Goal: Task Accomplishment & Management: Use online tool/utility

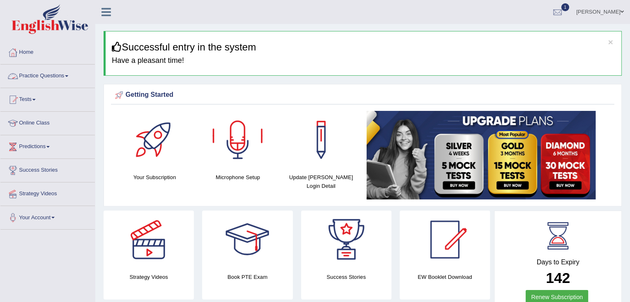
click at [70, 75] on link "Practice Questions" at bounding box center [47, 75] width 94 height 21
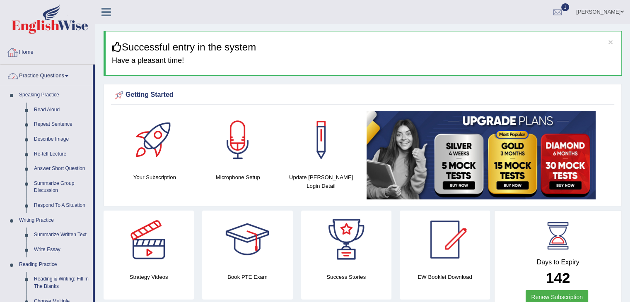
click at [31, 53] on link "Home" at bounding box center [47, 51] width 94 height 21
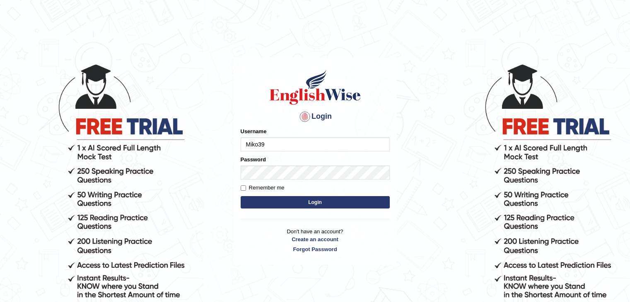
click at [310, 204] on button "Login" at bounding box center [315, 202] width 149 height 12
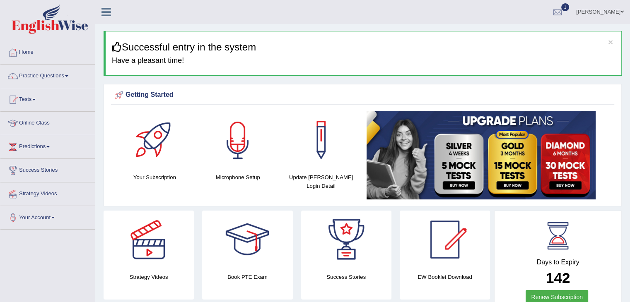
click at [239, 143] on div at bounding box center [238, 140] width 58 height 58
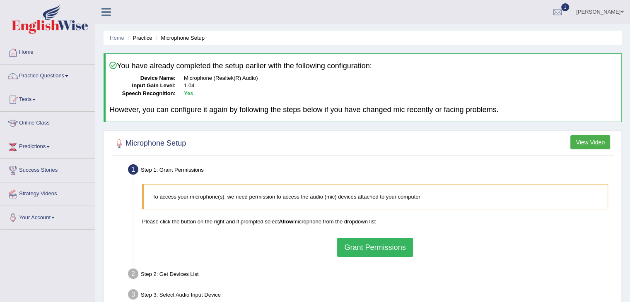
click at [370, 246] on button "Grant Permissions" at bounding box center [374, 247] width 75 height 19
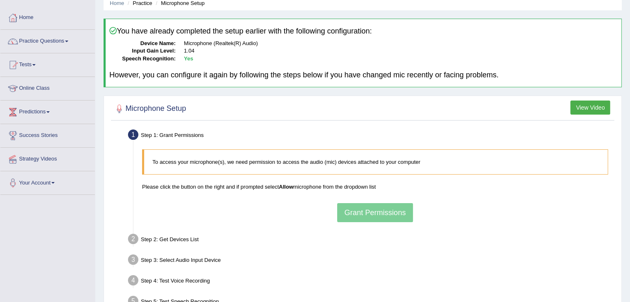
scroll to position [83, 0]
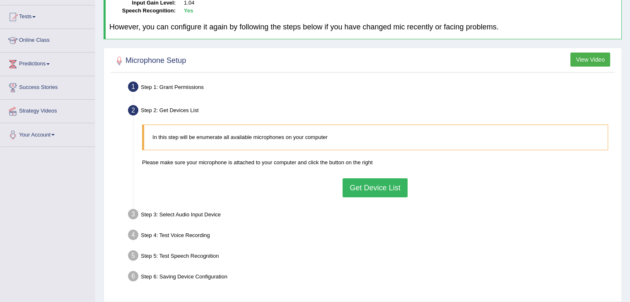
click at [394, 191] on button "Get Device List" at bounding box center [375, 188] width 65 height 19
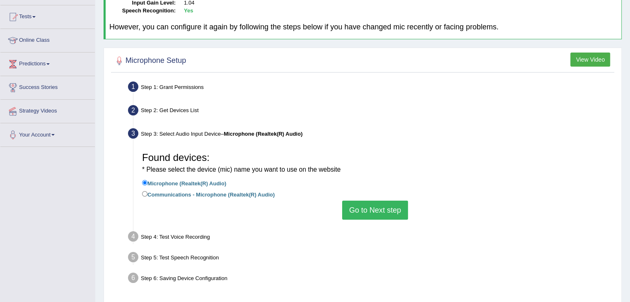
click at [376, 214] on button "Go to Next step" at bounding box center [375, 210] width 66 height 19
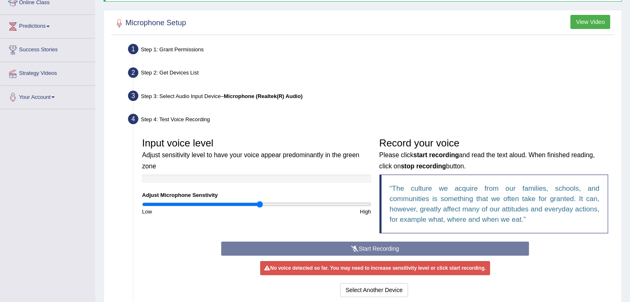
scroll to position [166, 0]
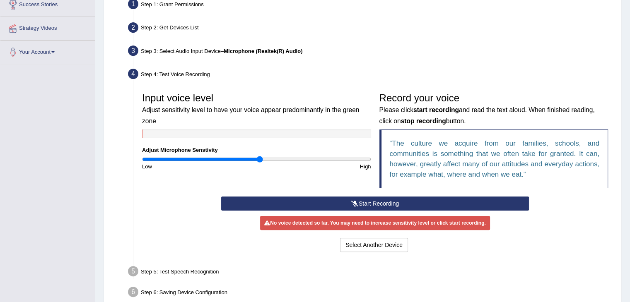
click at [393, 205] on button "Start Recording" at bounding box center [375, 204] width 308 height 14
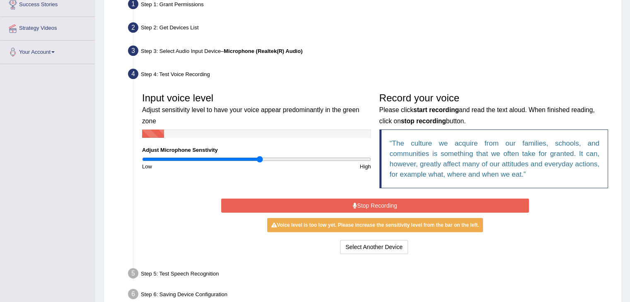
click at [496, 204] on button "Stop Recording" at bounding box center [375, 206] width 308 height 14
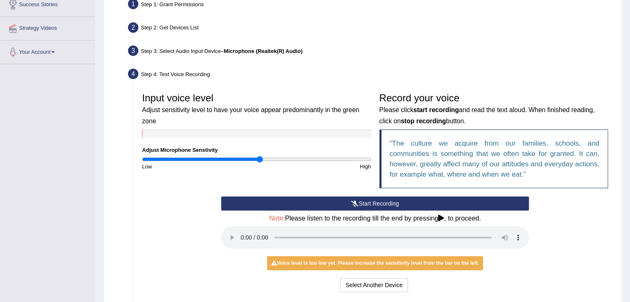
click at [306, 209] on button "Start Recording" at bounding box center [375, 204] width 308 height 14
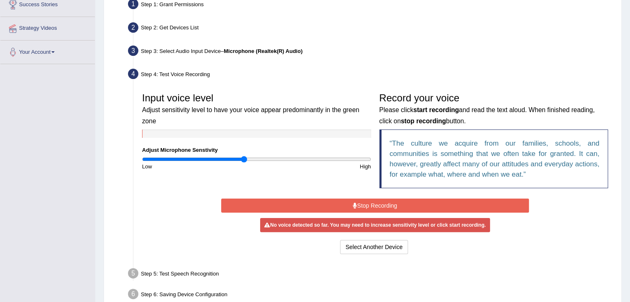
type input "0.9"
click at [244, 159] on input "range" at bounding box center [256, 159] width 229 height 7
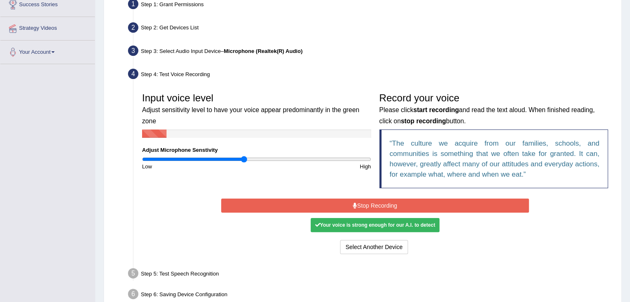
click at [331, 206] on button "Stop Recording" at bounding box center [375, 206] width 308 height 14
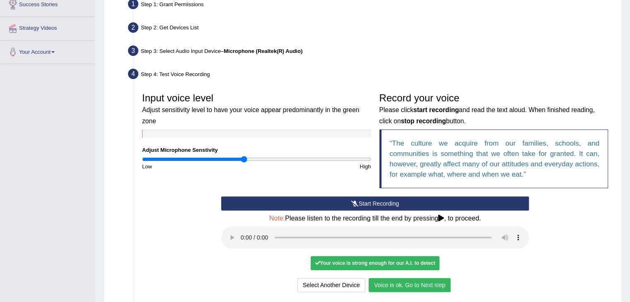
click at [402, 284] on button "Voice is ok. Go to Next step" at bounding box center [410, 285] width 82 height 14
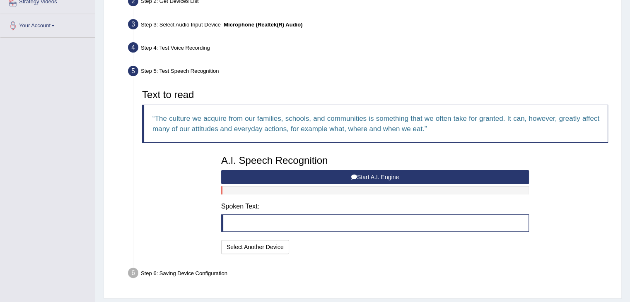
scroll to position [207, 0]
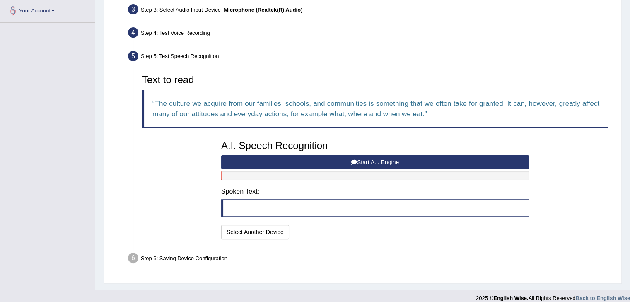
click at [359, 163] on button "Start A.I. Engine" at bounding box center [375, 162] width 308 height 14
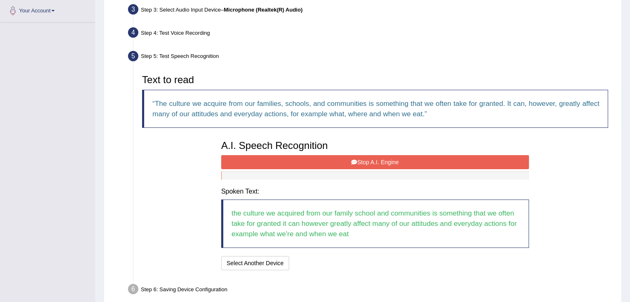
click at [355, 161] on icon at bounding box center [354, 162] width 6 height 6
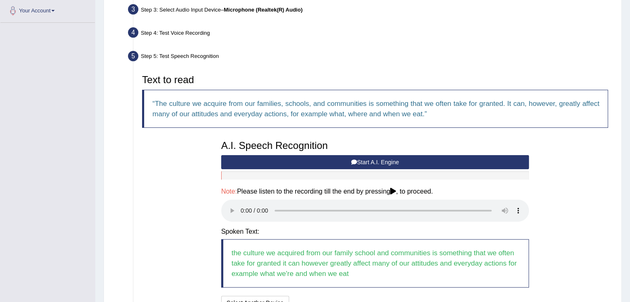
scroll to position [286, 0]
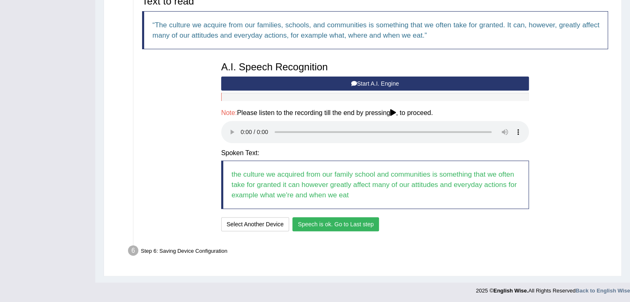
click at [348, 224] on button "Speech is ok. Go to Last step" at bounding box center [335, 224] width 87 height 14
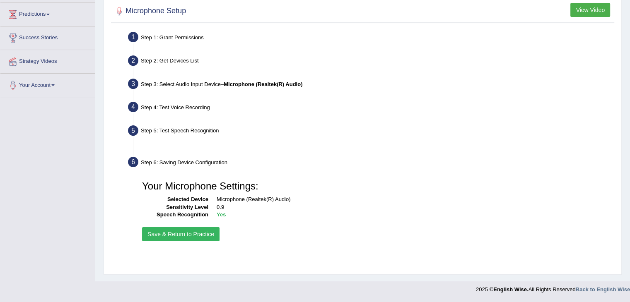
scroll to position [133, 0]
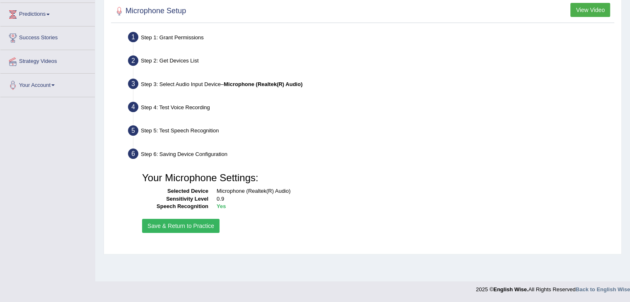
click at [186, 229] on button "Save & Return to Practice" at bounding box center [180, 226] width 77 height 14
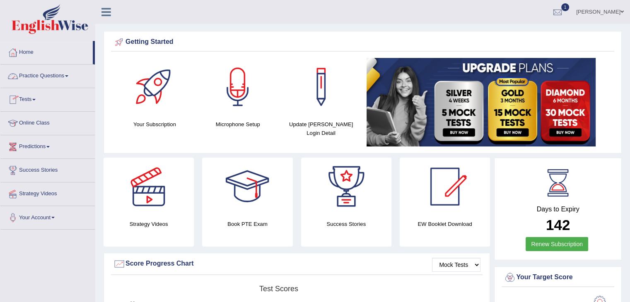
click at [34, 101] on link "Tests" at bounding box center [47, 98] width 94 height 21
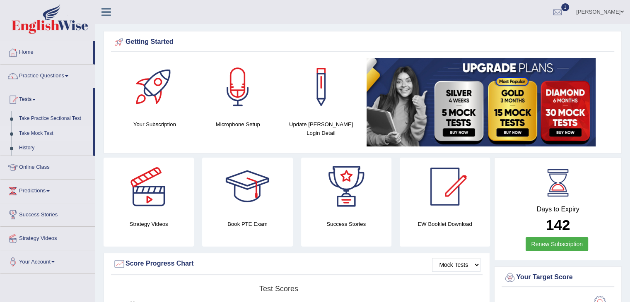
click at [46, 133] on link "Take Mock Test" at bounding box center [53, 133] width 77 height 15
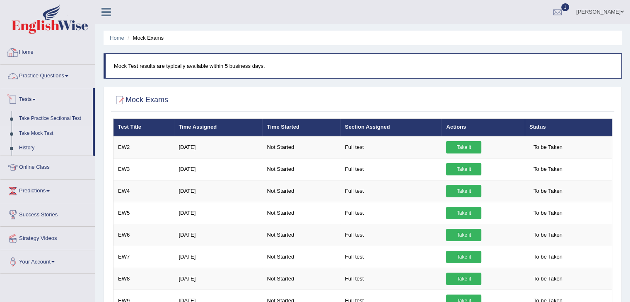
click at [30, 150] on link "History" at bounding box center [53, 148] width 77 height 15
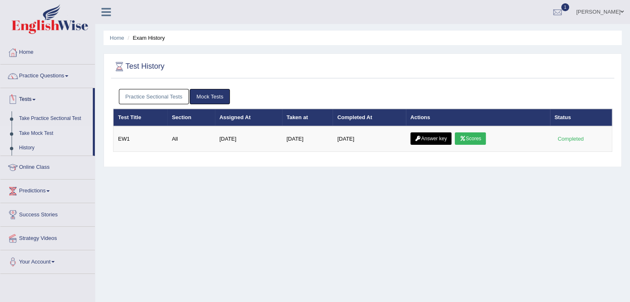
click at [32, 131] on link "Take Mock Test" at bounding box center [53, 133] width 77 height 15
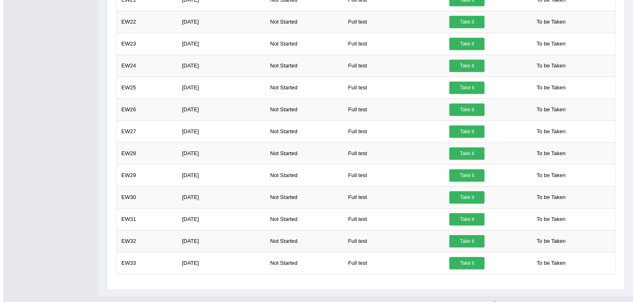
scroll to position [576, 0]
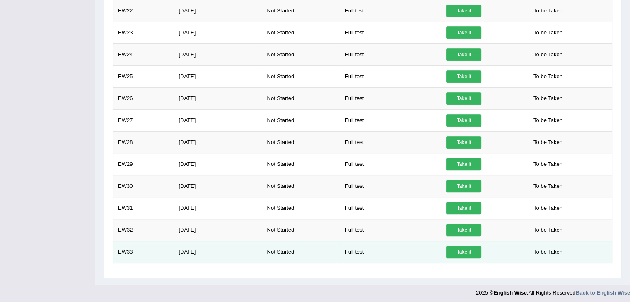
click at [462, 249] on link "Take it" at bounding box center [463, 252] width 35 height 12
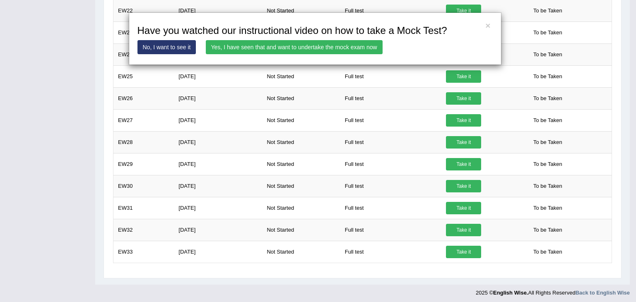
click at [274, 45] on link "Yes, I have seen that and want to undertake the mock exam now" at bounding box center [294, 47] width 177 height 14
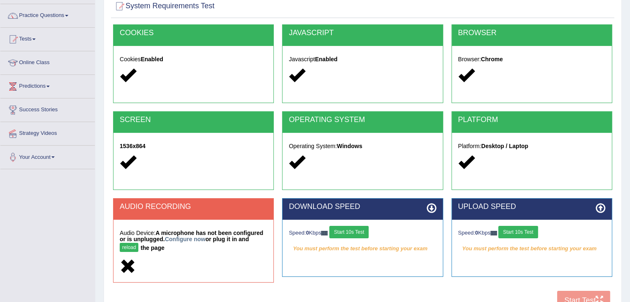
scroll to position [124, 0]
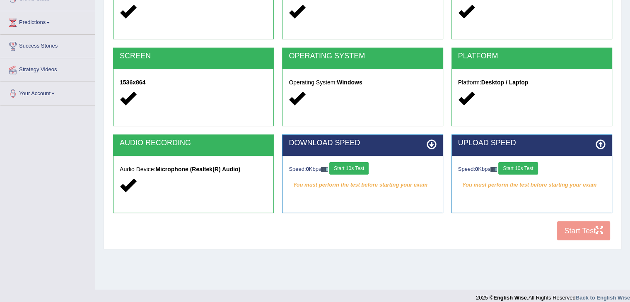
click at [338, 165] on button "Start 10s Test" at bounding box center [348, 168] width 39 height 12
click at [536, 168] on button "Start 10s Test" at bounding box center [517, 168] width 39 height 12
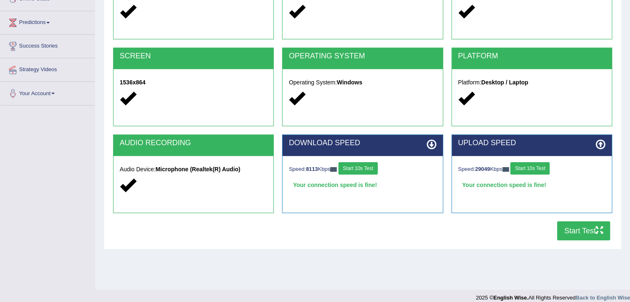
click at [588, 227] on button "Start Test" at bounding box center [583, 231] width 53 height 19
